Goal: Transaction & Acquisition: Purchase product/service

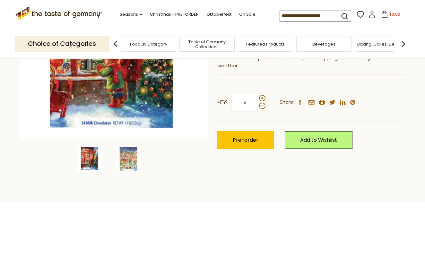
scroll to position [142, 0]
click at [132, 154] on img at bounding box center [128, 159] width 26 height 26
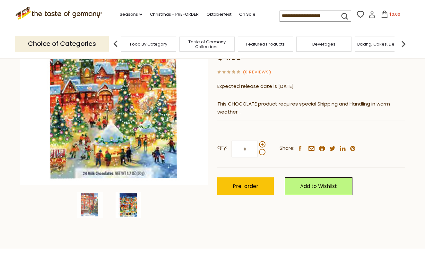
scroll to position [94, 0]
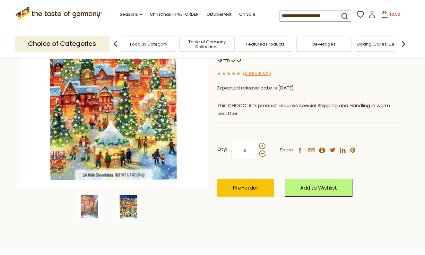
click at [247, 142] on input "*" at bounding box center [244, 151] width 26 height 18
type input "*"
click at [243, 184] on span "Pre-order" at bounding box center [246, 187] width 26 height 7
click at [175, 14] on link "Christmas - PRE-ORDER" at bounding box center [174, 14] width 49 height 7
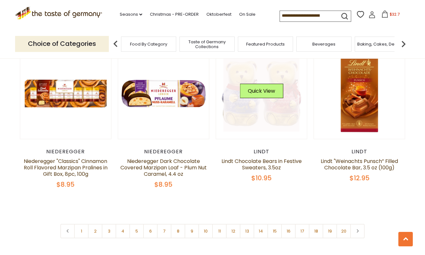
scroll to position [1468, 0]
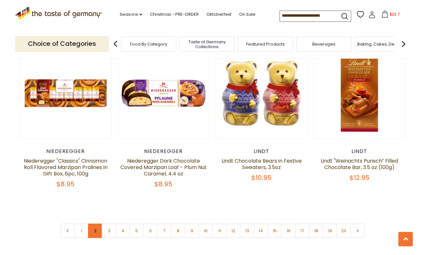
click at [96, 224] on link "2" at bounding box center [95, 231] width 14 height 14
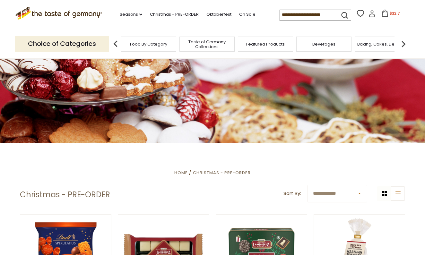
scroll to position [18, 0]
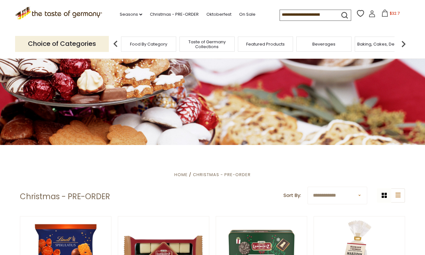
click at [280, 14] on input at bounding box center [307, 14] width 54 height 9
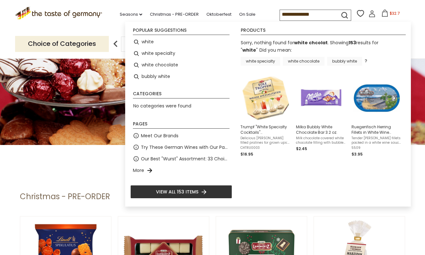
type input "*****"
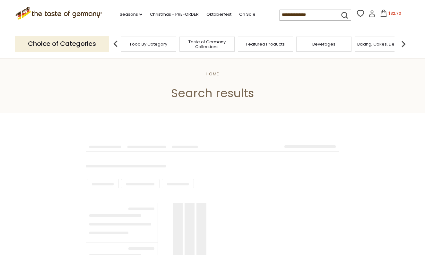
type input "*****"
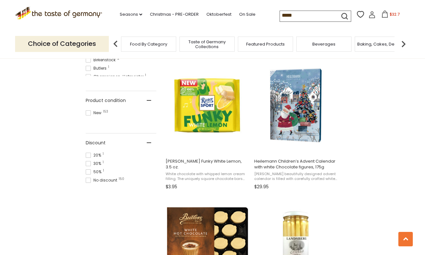
scroll to position [402, 0]
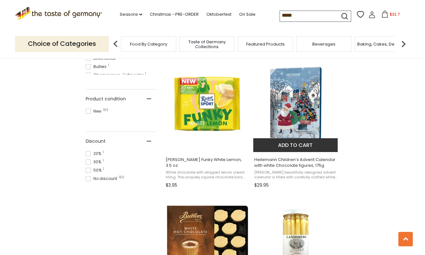
click at [268, 147] on button "Add to cart" at bounding box center [295, 145] width 84 height 14
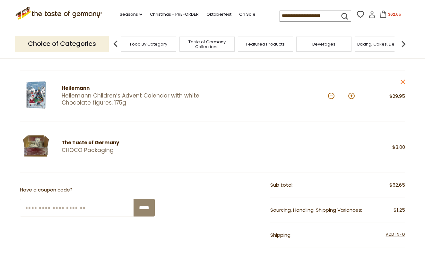
scroll to position [119, 0]
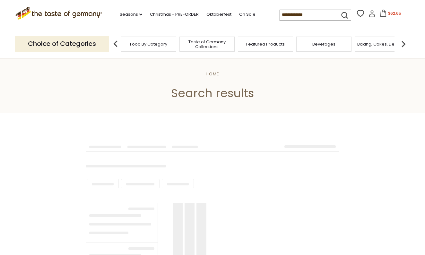
scroll to position [402, 0]
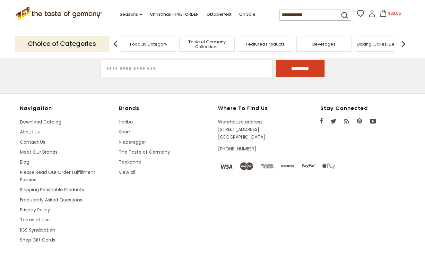
type input "*****"
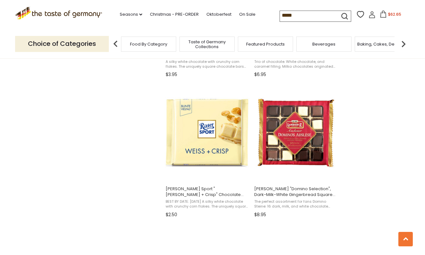
scroll to position [955, 0]
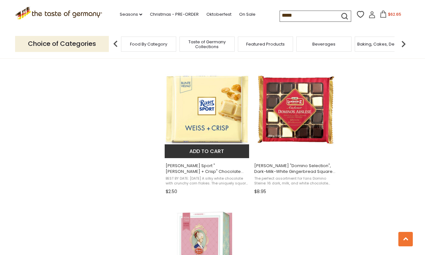
click at [202, 148] on button "Add to cart" at bounding box center [207, 151] width 84 height 14
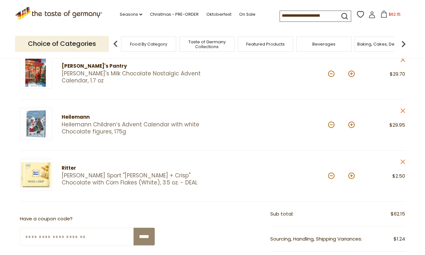
scroll to position [93, 0]
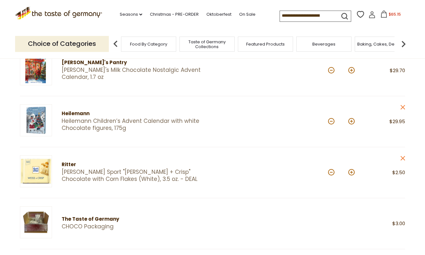
click at [353, 172] on button at bounding box center [351, 172] width 6 height 6
click at [352, 172] on button at bounding box center [351, 172] width 6 height 6
type input "*"
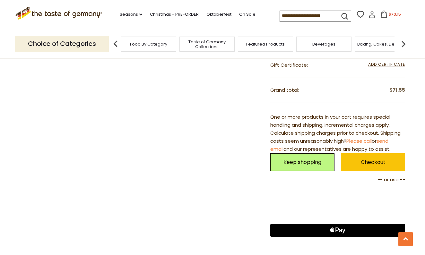
scroll to position [369, 0]
